Goal: Use online tool/utility: Utilize a website feature to perform a specific function

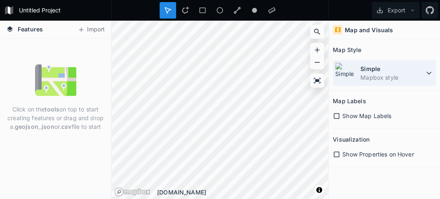
click at [398, 65] on dt "Simple" at bounding box center [391, 68] width 63 height 9
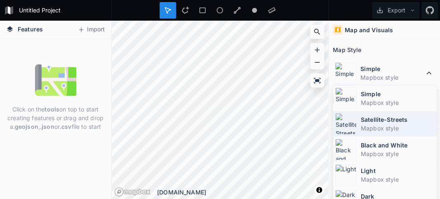
click at [376, 129] on dd "Mapbox style" at bounding box center [396, 128] width 73 height 9
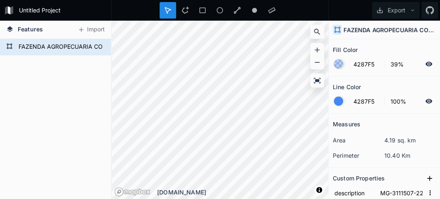
click at [47, 61] on div "FAZENDA AGROPECUARIA CONESOL" at bounding box center [55, 119] width 111 height 160
click at [46, 49] on form "FAZENDA AGROPECUARIA CONESOL" at bounding box center [54, 47] width 77 height 12
click at [96, 28] on button "Import" at bounding box center [90, 29] width 35 height 13
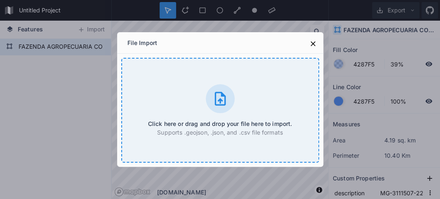
click at [213, 92] on icon at bounding box center [220, 98] width 16 height 16
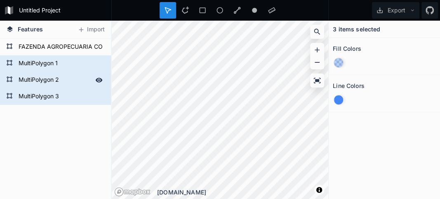
click at [30, 81] on form "MultiPolygon 2" at bounding box center [54, 80] width 77 height 12
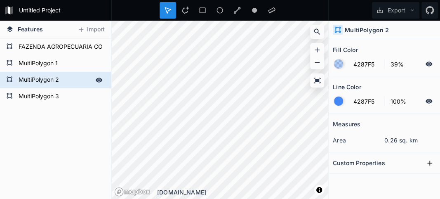
click at [96, 80] on icon at bounding box center [99, 79] width 7 height 5
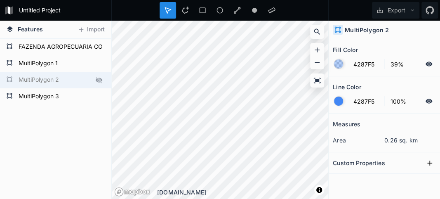
click at [96, 80] on icon at bounding box center [99, 80] width 7 height 6
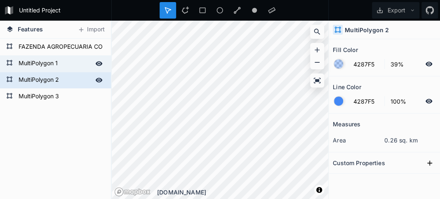
click at [51, 69] on form "MultiPolygon 1" at bounding box center [54, 63] width 77 height 12
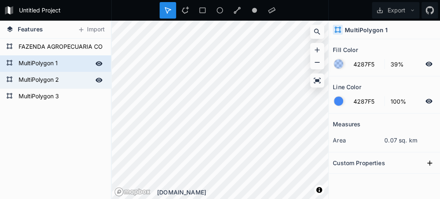
click at [51, 69] on form "MultiPolygon 1" at bounding box center [54, 63] width 77 height 12
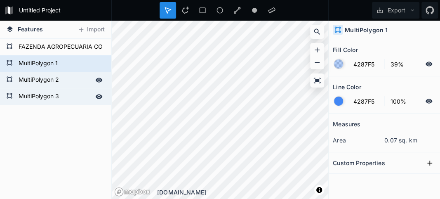
click at [33, 95] on form "MultiPolygon 3" at bounding box center [54, 96] width 77 height 12
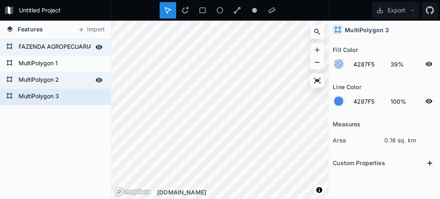
click at [30, 45] on form "FAZENDA AGROPECUARIA CONESOL" at bounding box center [54, 47] width 77 height 12
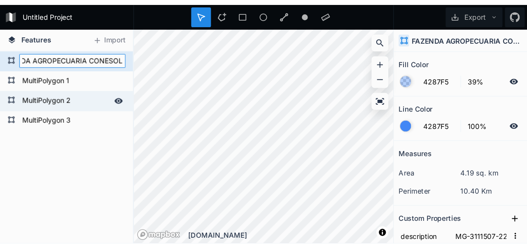
scroll to position [0, 24]
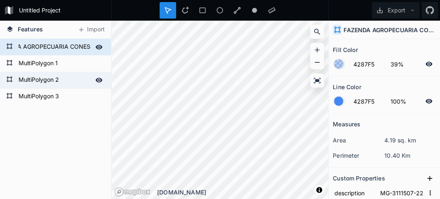
click at [23, 55] on div "FAZENDA AGROPECUARIA CONESOL" at bounding box center [55, 47] width 111 height 16
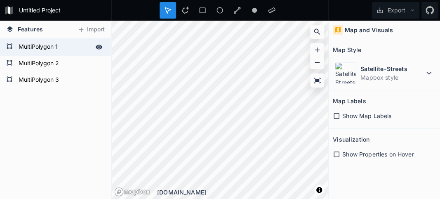
click at [10, 52] on div "MultiPolygon 1" at bounding box center [55, 47] width 111 height 16
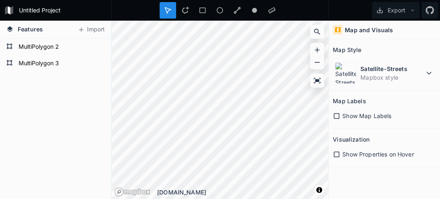
click at [10, 52] on div "MultiPolygon 2" at bounding box center [55, 47] width 111 height 16
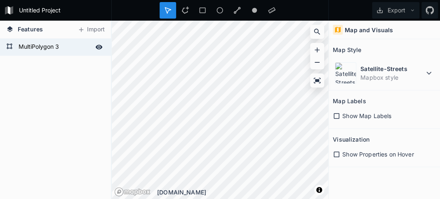
click at [9, 51] on div "MultiPolygon 3" at bounding box center [55, 47] width 111 height 16
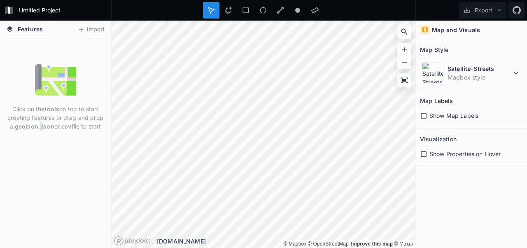
click at [40, 145] on div "Click on the tools on top to start creating features or drag and drop a .geojso…" at bounding box center [55, 143] width 111 height 209
click at [92, 28] on button "Import" at bounding box center [90, 29] width 35 height 13
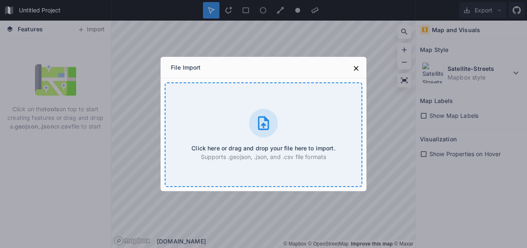
click at [275, 103] on div "Click here or drag and drop your file here to import. Supports .geojson, .json,…" at bounding box center [264, 134] width 198 height 105
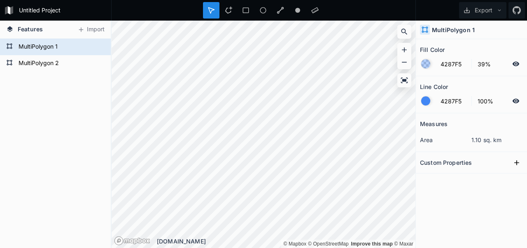
click at [439, 64] on icon at bounding box center [516, 63] width 7 height 5
click at [439, 65] on icon at bounding box center [516, 64] width 7 height 6
click at [439, 66] on input "39%" at bounding box center [491, 64] width 36 height 10
click at [38, 62] on form "MultiPolygon 2" at bounding box center [54, 63] width 77 height 12
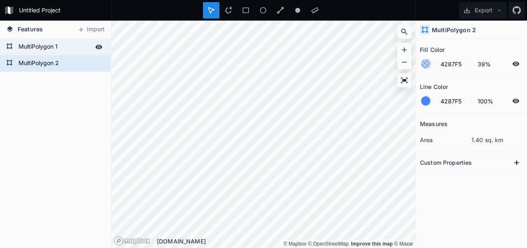
click at [40, 46] on form "MultiPolygon 1" at bounding box center [54, 47] width 77 height 12
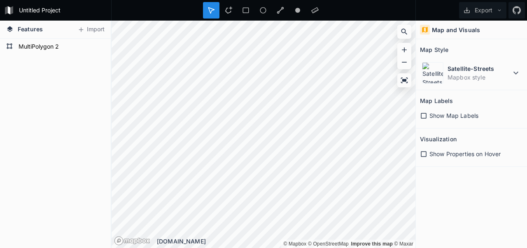
click at [43, 47] on form "MultiPolygon 2" at bounding box center [60, 47] width 89 height 12
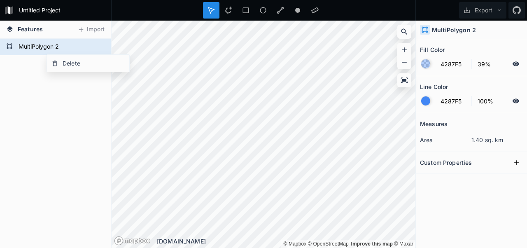
click at [29, 61] on div "MultiPolygon 2 MultiPolygon 2" at bounding box center [55, 143] width 111 height 209
click at [48, 37] on div "Features Import" at bounding box center [55, 30] width 111 height 18
click at [44, 45] on form "MultiPolygon 2" at bounding box center [54, 47] width 77 height 12
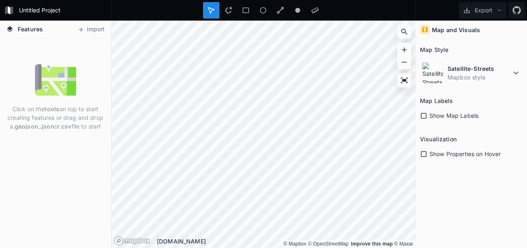
click at [70, 29] on div "Features Import" at bounding box center [55, 30] width 111 height 18
click at [84, 26] on icon at bounding box center [80, 29] width 7 height 7
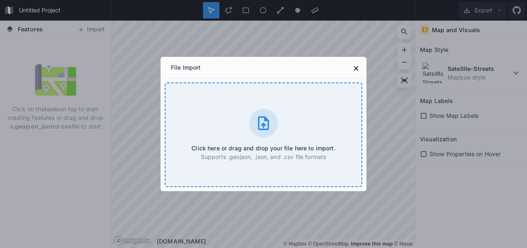
click at [238, 119] on div "Click here or drag and drop your file here to import. Supports .geojson, .json,…" at bounding box center [264, 134] width 198 height 105
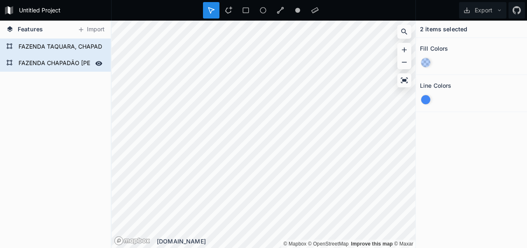
click at [60, 65] on form "FAZENDA CHAPADÃO [PERSON_NAME] - MATRÍCULA 48.875" at bounding box center [54, 63] width 77 height 12
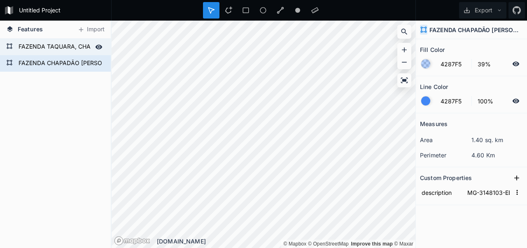
click at [72, 42] on form "FAZENDA TAQUARA, CHAPADÃO [PERSON_NAME] E [PERSON_NAME] NEGRA - MATRÍCULA 25.672" at bounding box center [54, 47] width 77 height 12
type input "MG-3148103-85AFD48A542747D4A74BFFC78ACBF610"
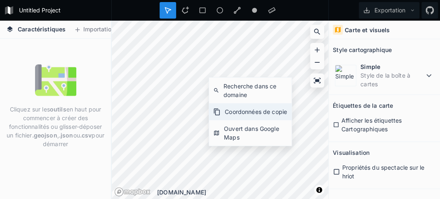
click at [236, 121] on div "Coordonnées de copie" at bounding box center [250, 133] width 82 height 26
